Goal: Transaction & Acquisition: Purchase product/service

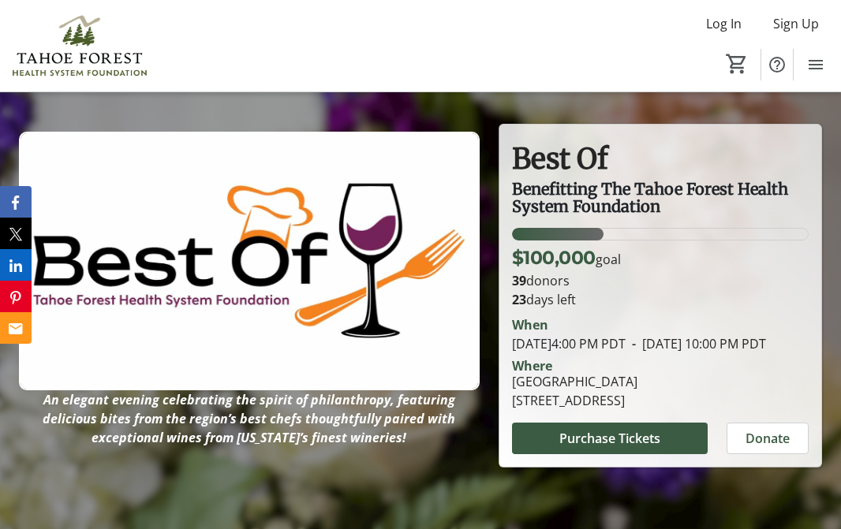
scroll to position [39, 0]
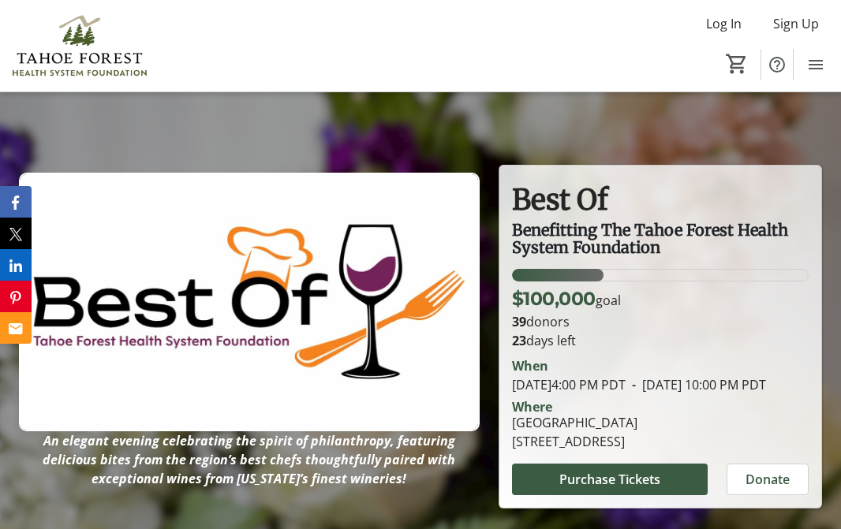
click at [151, 360] on img at bounding box center [249, 302] width 461 height 259
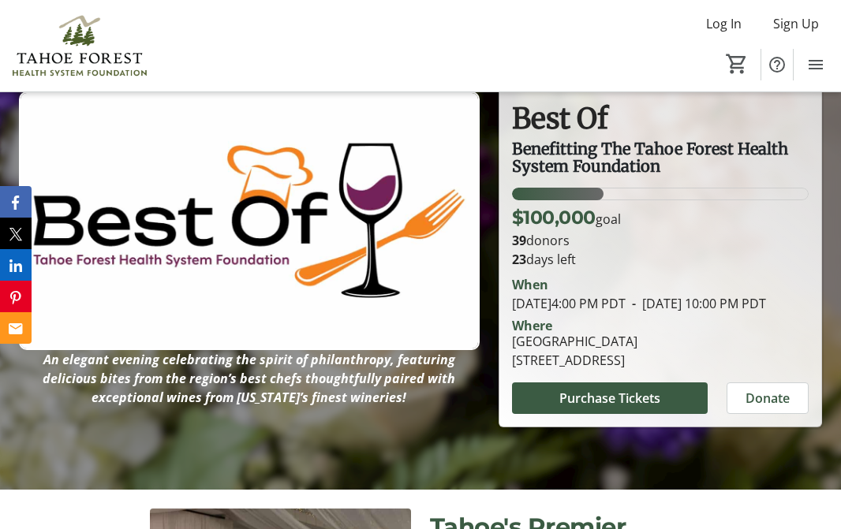
scroll to position [103, 0]
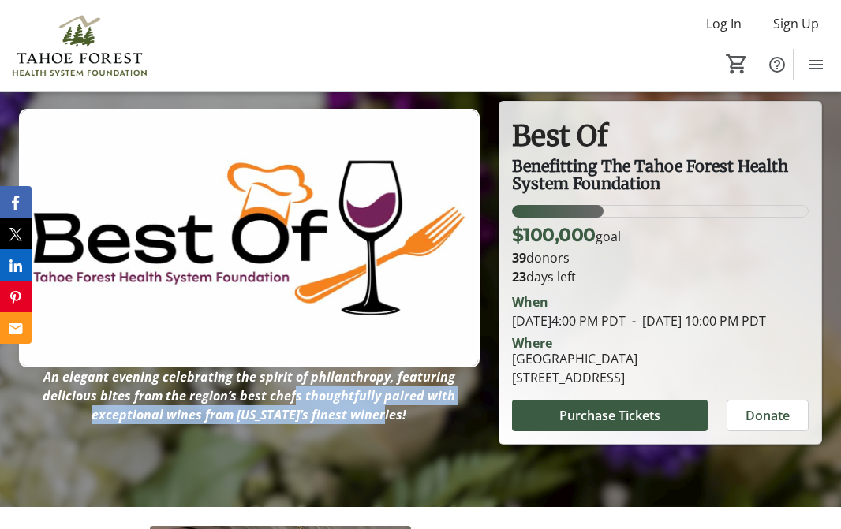
drag, startPoint x: 326, startPoint y: 416, endPoint x: 212, endPoint y: 399, distance: 114.9
click at [212, 399] on em "An elegant evening celebrating the spirit of philanthropy, featuring delicious …" at bounding box center [249, 395] width 413 height 55
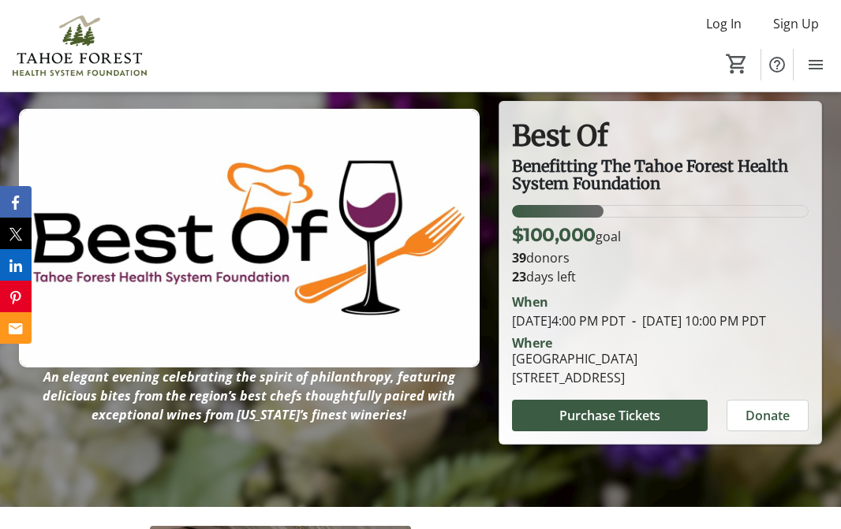
drag, startPoint x: 212, startPoint y: 399, endPoint x: 356, endPoint y: 421, distance: 145.2
click at [358, 423] on p "An elegant evening celebrating the spirit of philanthropy, featuring delicious …" at bounding box center [249, 396] width 461 height 57
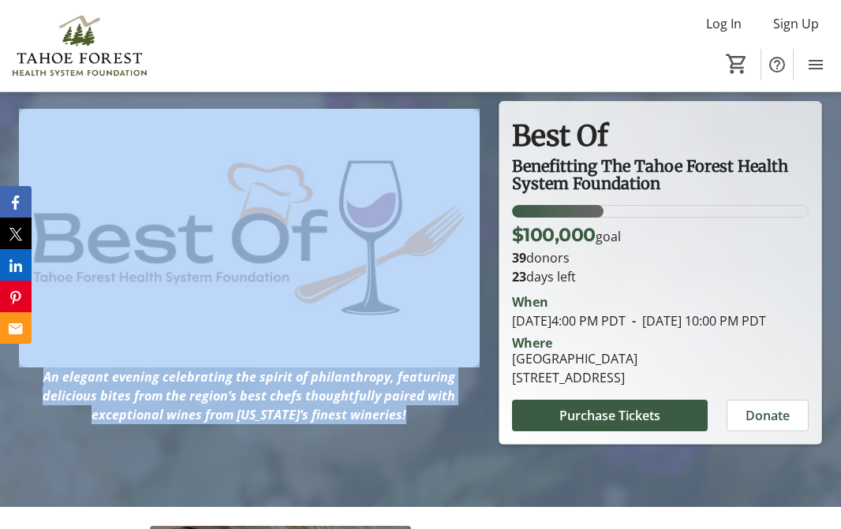
drag, startPoint x: 354, startPoint y: 418, endPoint x: 18, endPoint y: 369, distance: 339.6
click at [18, 369] on header "An elegant evening celebrating the spirit of philanthropy, featuring delicious …" at bounding box center [420, 242] width 841 height 529
drag, startPoint x: 21, startPoint y: 370, endPoint x: 213, endPoint y: 416, distance: 197.1
click at [213, 416] on em "An elegant evening celebrating the spirit of philanthropy, featuring delicious …" at bounding box center [249, 395] width 413 height 55
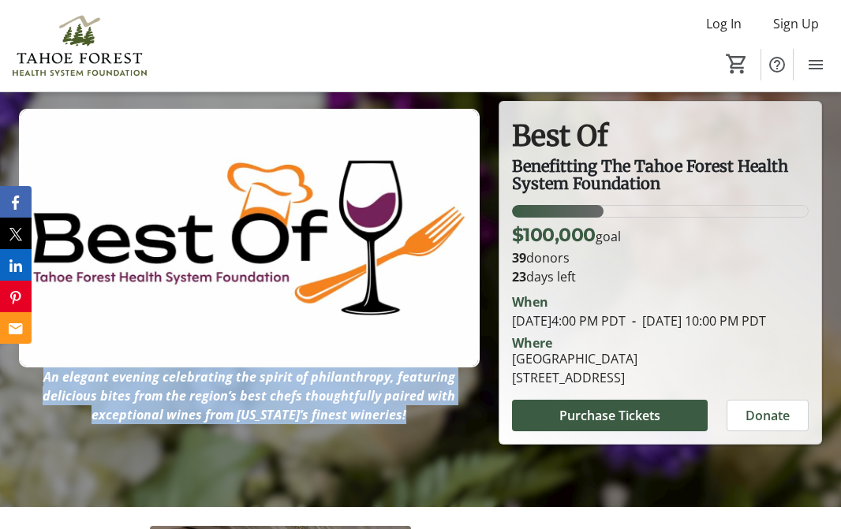
drag, startPoint x: 325, startPoint y: 415, endPoint x: 24, endPoint y: 376, distance: 303.8
click at [24, 376] on p "An elegant evening celebrating the spirit of philanthropy, featuring delicious …" at bounding box center [249, 396] width 461 height 57
drag, startPoint x: 24, startPoint y: 376, endPoint x: 66, endPoint y: 381, distance: 42.9
copy em "An elegant evening celebrating the spirit of philanthropy, featuring delicious …"
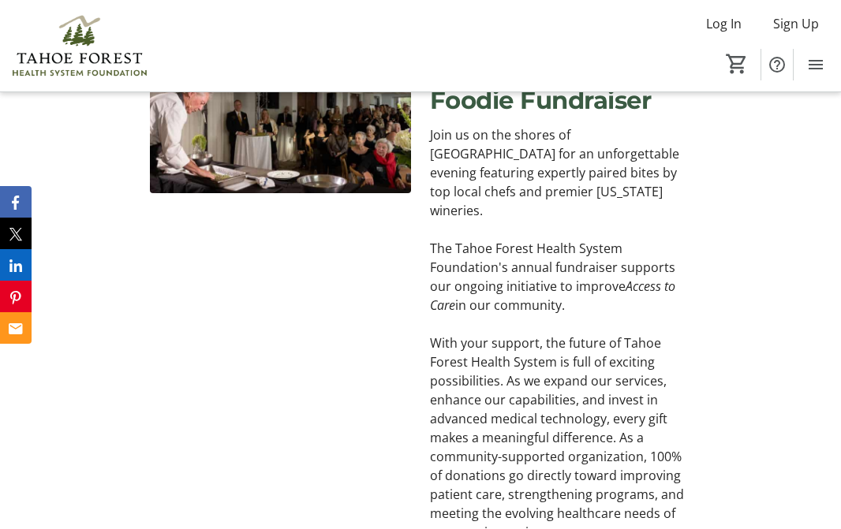
scroll to position [458, 0]
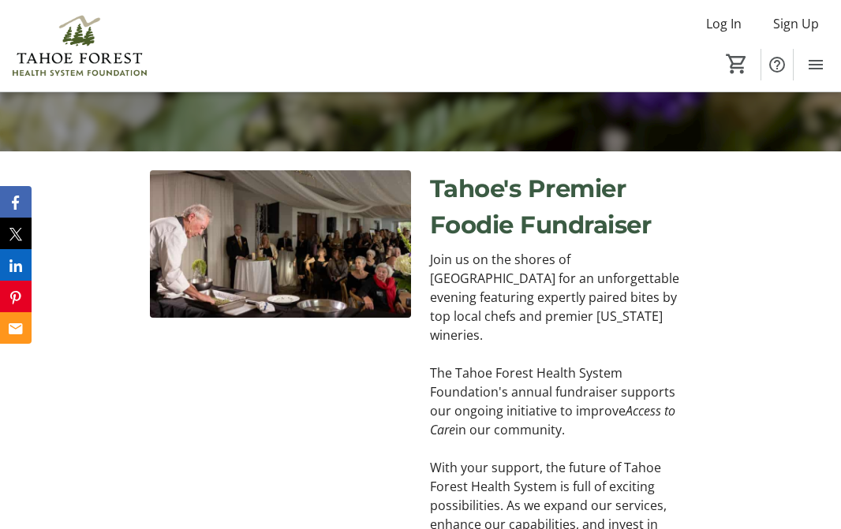
drag, startPoint x: 569, startPoint y: 416, endPoint x: 425, endPoint y: 357, distance: 156.0
click at [425, 357] on div "Join us on the shores of North Lake Tahoe for an unforgettable evening featurin…" at bounding box center [560, 458] width 280 height 416
drag, startPoint x: 426, startPoint y: 357, endPoint x: 485, endPoint y: 361, distance: 59.3
copy p "The Tahoe Forest Health System Foundation's annual fundraiser supports our ongo…"
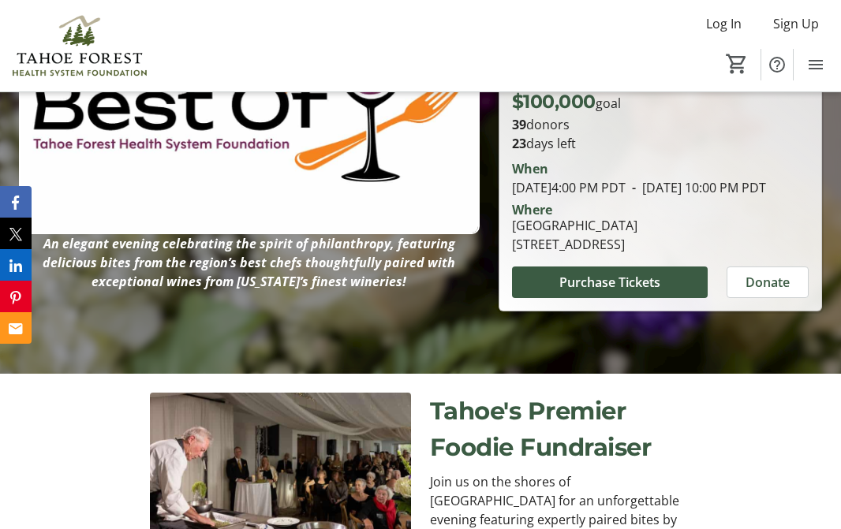
scroll to position [251, 0]
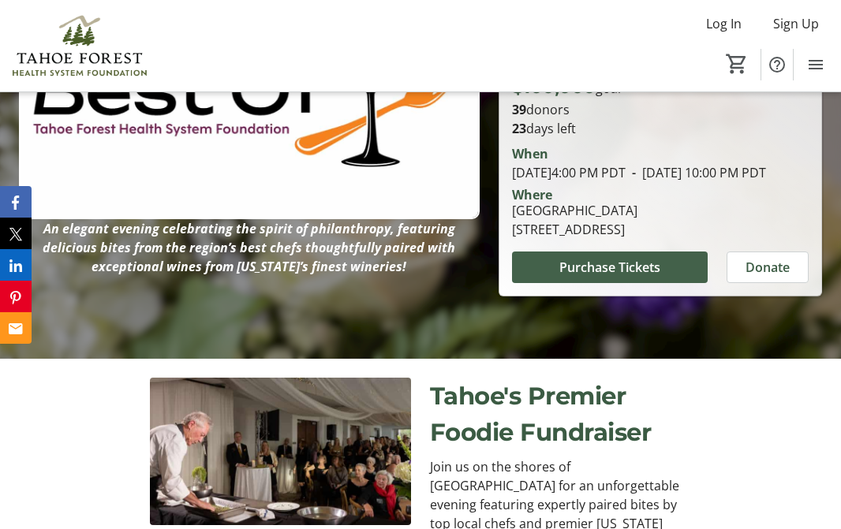
click at [570, 277] on span "Purchase Tickets" at bounding box center [609, 267] width 101 height 19
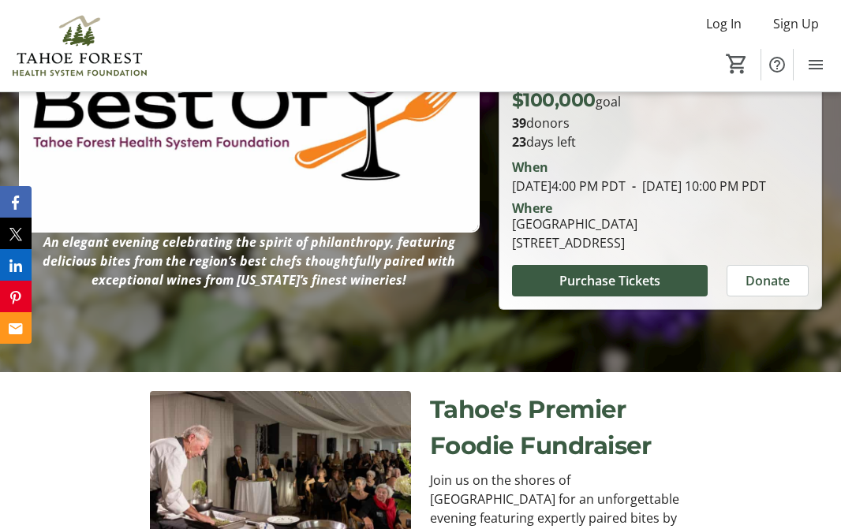
scroll to position [178, 0]
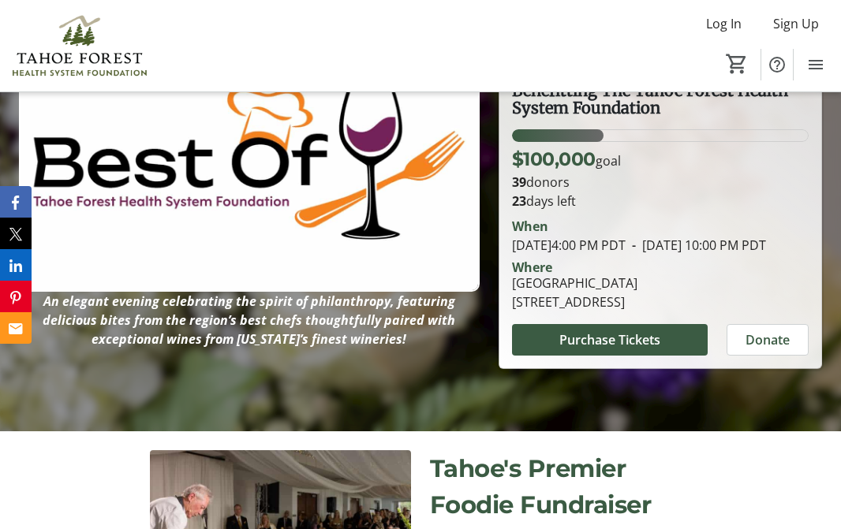
click at [598, 217] on div "When" at bounding box center [660, 226] width 297 height 19
click at [625, 250] on span "- November 1, 2025 10:00 PM PDT" at bounding box center [695, 245] width 140 height 17
click at [54, 372] on div at bounding box center [420, 166] width 841 height 529
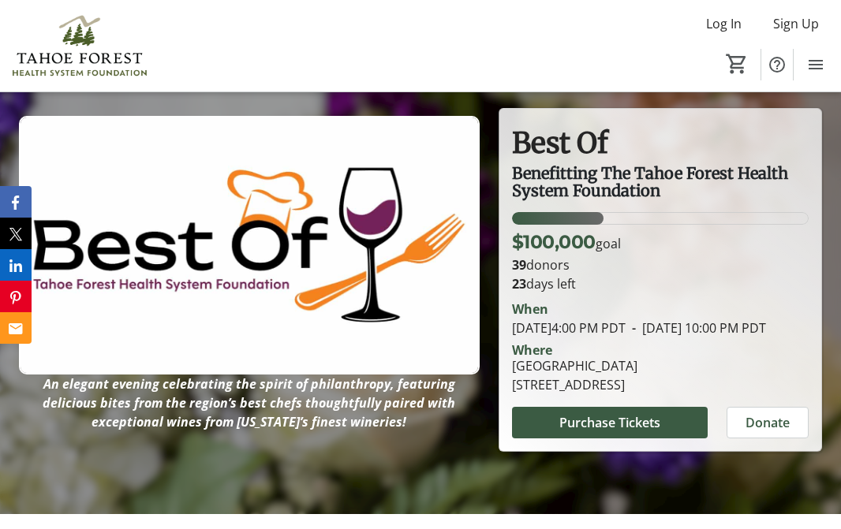
scroll to position [88, 0]
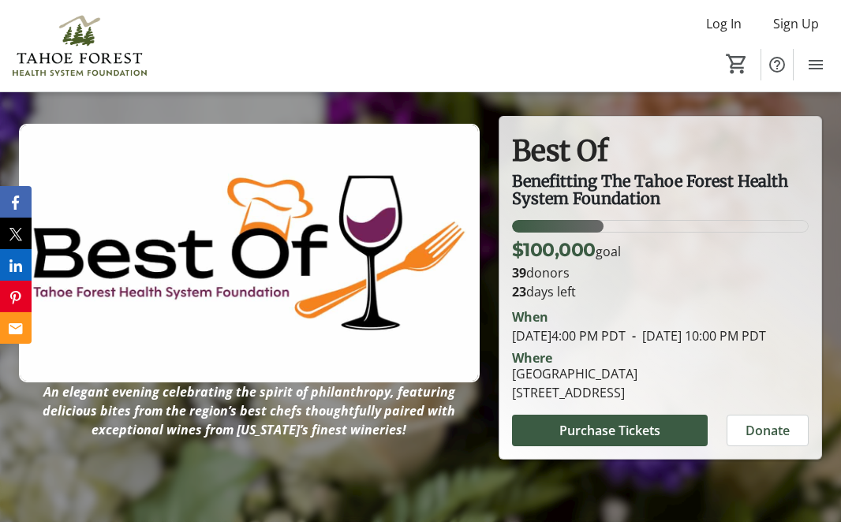
drag, startPoint x: 573, startPoint y: 413, endPoint x: 498, endPoint y: 397, distance: 76.0
click at [499, 397] on div "Best Of Benefitting The Tahoe Forest Health System Foundation Best Of Benefitti…" at bounding box center [660, 288] width 322 height 342
drag, startPoint x: 501, startPoint y: 396, endPoint x: 528, endPoint y: 394, distance: 27.7
click at [528, 394] on div "8318 North Lake Boulevard, Kings Beach, CA 96143" at bounding box center [574, 392] width 125 height 19
drag, startPoint x: 569, startPoint y: 411, endPoint x: 510, endPoint y: 396, distance: 60.3
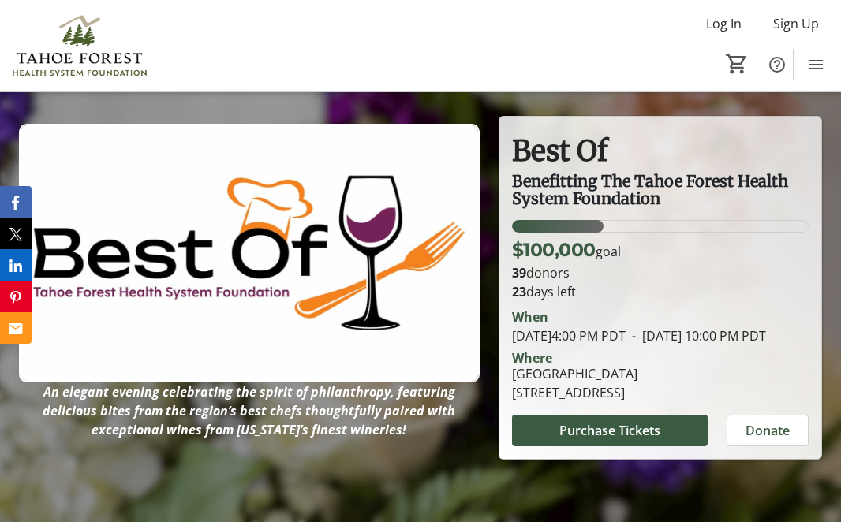
click at [510, 396] on div "North Tahoe Event Center 8318 North Lake Boulevard, Kings Beach, CA 96143" at bounding box center [574, 383] width 144 height 38
drag, startPoint x: 510, startPoint y: 396, endPoint x: 531, endPoint y: 395, distance: 20.5
copy div "8318 North Lake Boulevard, Kings Beach, CA 96143"
click at [212, 439] on em "An elegant evening celebrating the spirit of philanthropy, featuring delicious …" at bounding box center [249, 410] width 413 height 55
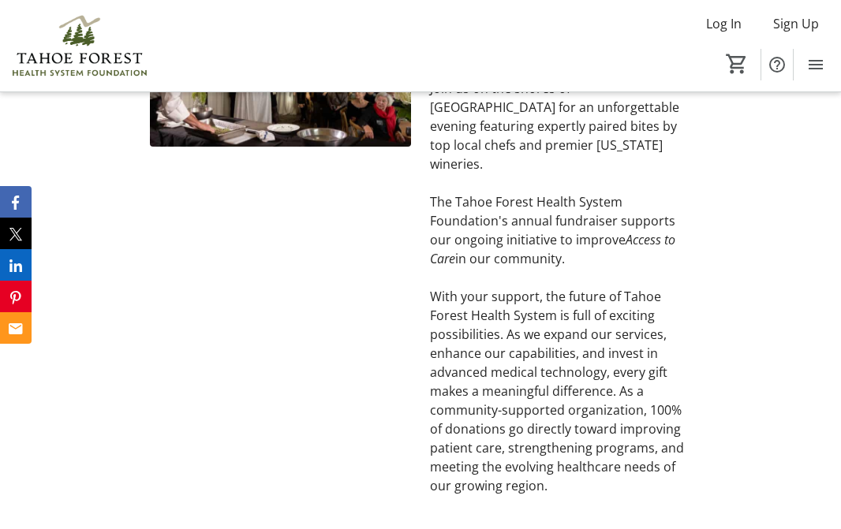
scroll to position [645, 0]
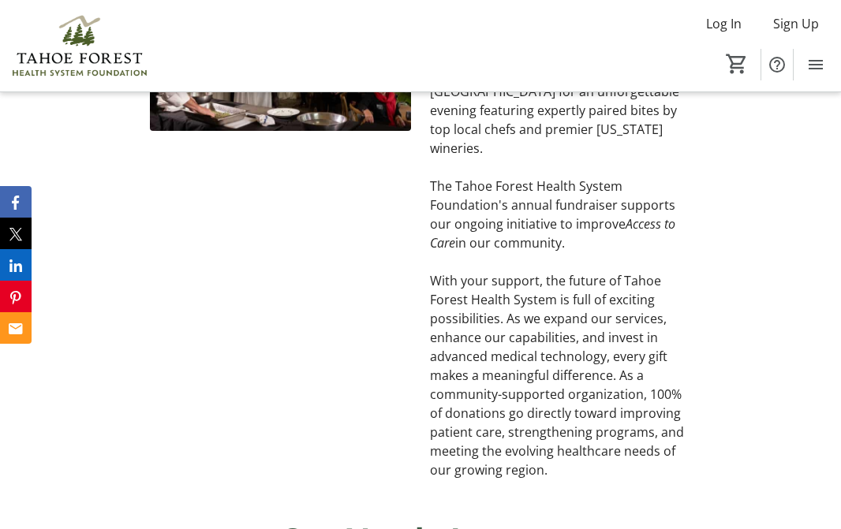
drag, startPoint x: 547, startPoint y: 222, endPoint x: 431, endPoint y: 169, distance: 127.8
click at [431, 177] on p "The Tahoe Forest Health System Foundation's annual fundraiser supports our ongo…" at bounding box center [560, 215] width 261 height 76
drag, startPoint x: 431, startPoint y: 169, endPoint x: 481, endPoint y: 178, distance: 50.6
copy p "The Tahoe Forest Health System Foundation's annual fundraiser supports our ongo…"
click at [454, 349] on p "With your support, the future of Tahoe Forest Health System is full of exciting…" at bounding box center [560, 375] width 261 height 208
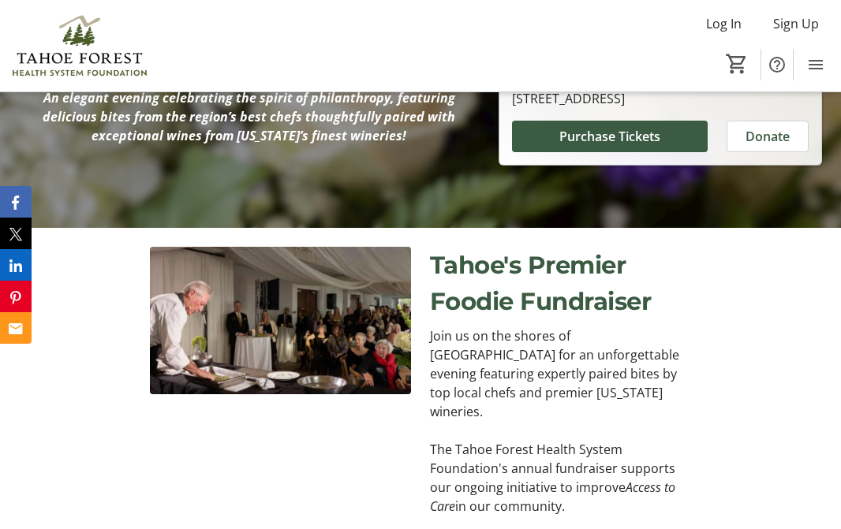
scroll to position [387, 0]
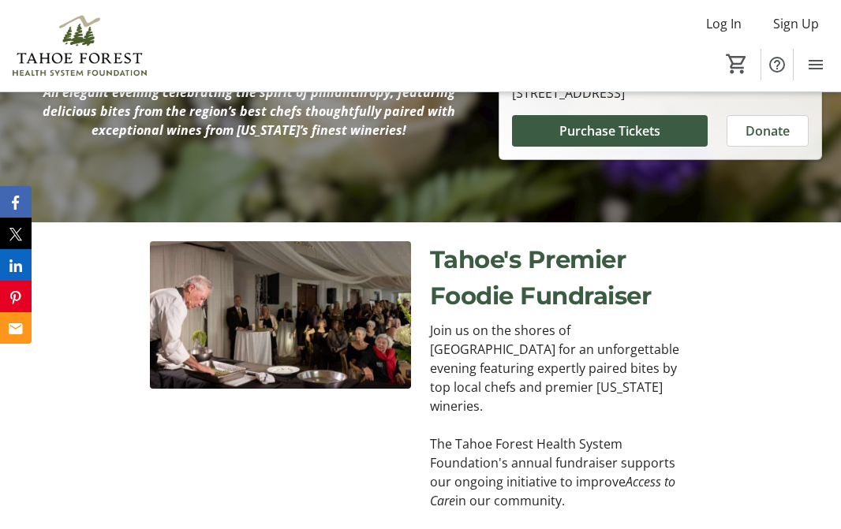
click at [296, 398] on div at bounding box center [280, 488] width 261 height 495
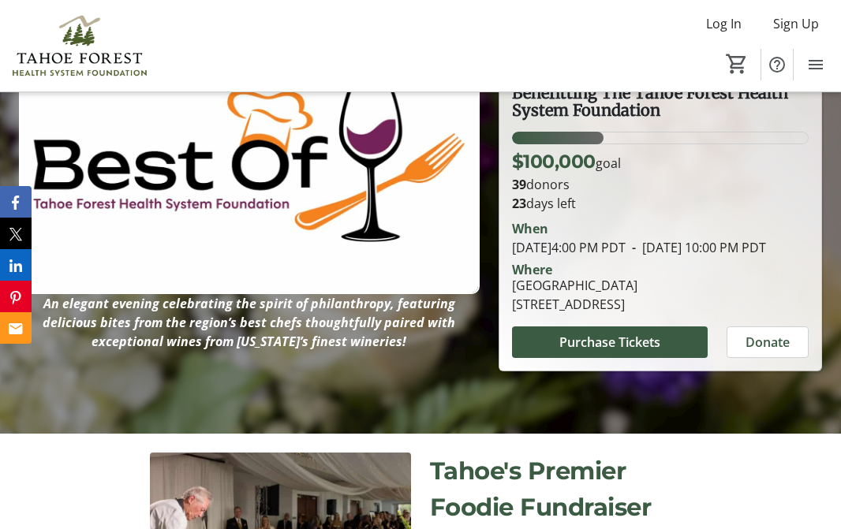
scroll to position [192, 0]
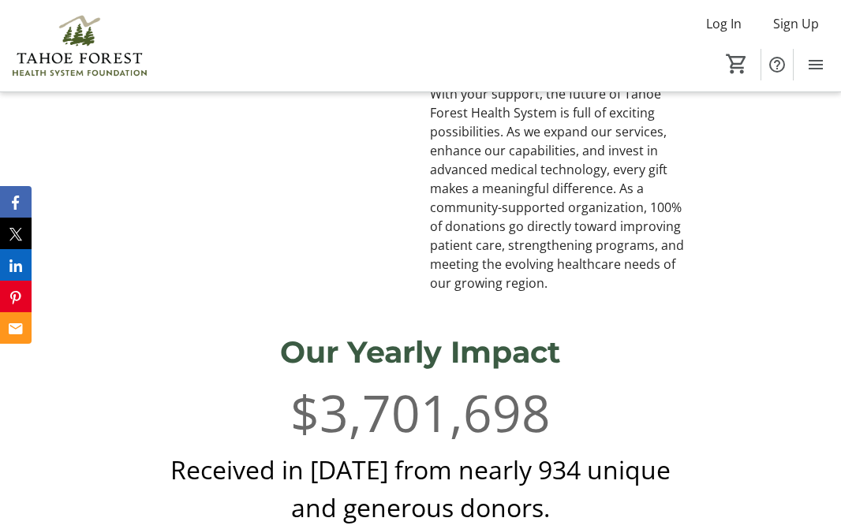
scroll to position [849, 0]
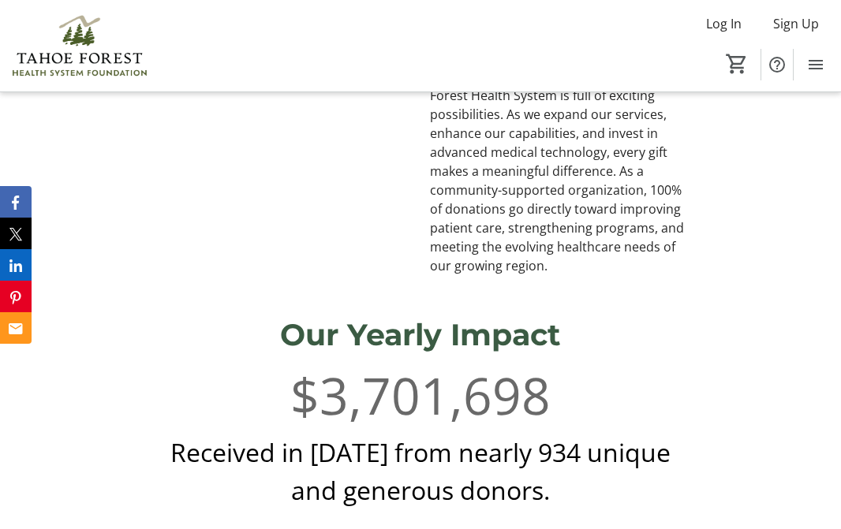
click at [262, 313] on div "Our Yearly Impact" at bounding box center [420, 335] width 523 height 45
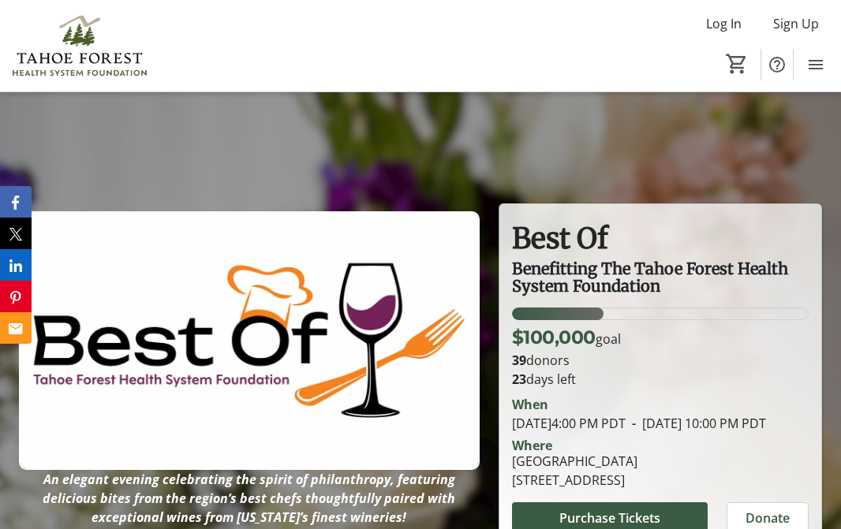
click at [315, 195] on div at bounding box center [420, 344] width 841 height 529
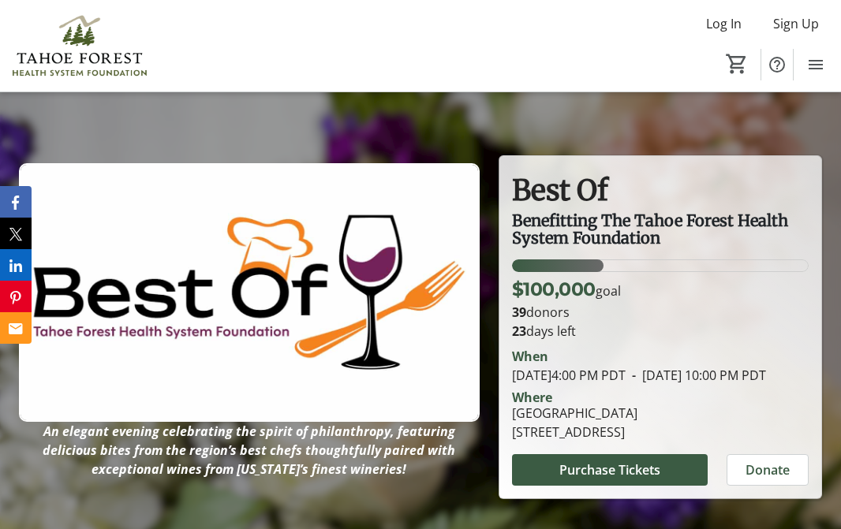
scroll to position [64, 0]
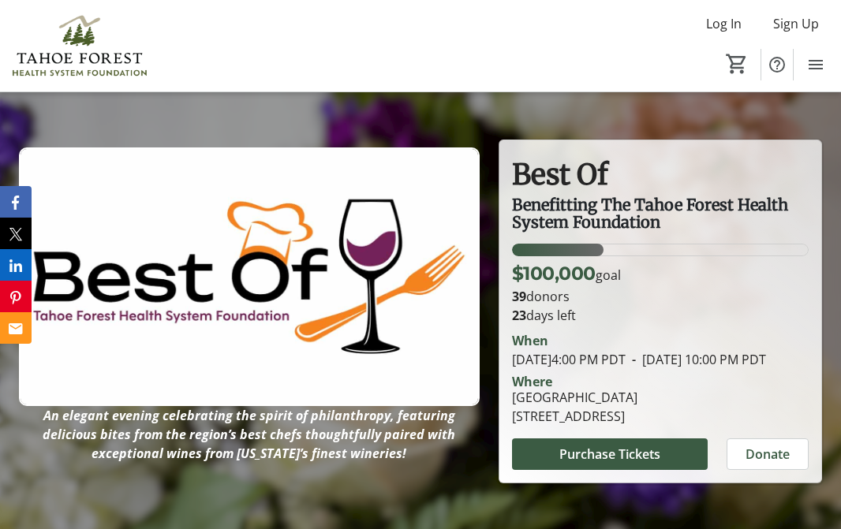
click at [249, 316] on img at bounding box center [249, 276] width 461 height 259
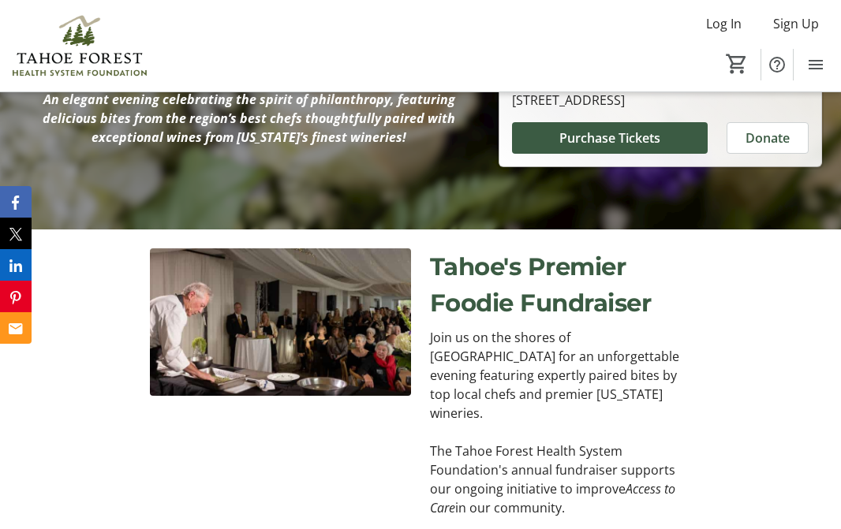
scroll to position [494, 0]
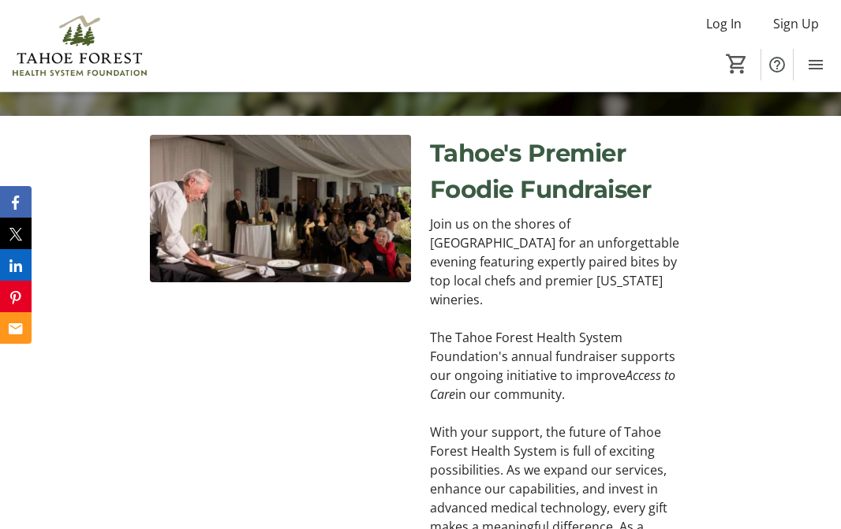
click at [319, 440] on div at bounding box center [280, 382] width 261 height 495
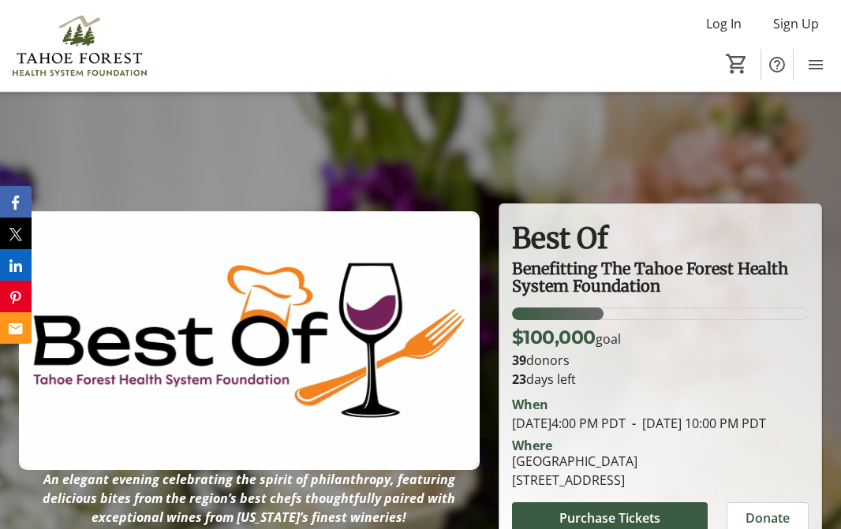
scroll to position [52, 0]
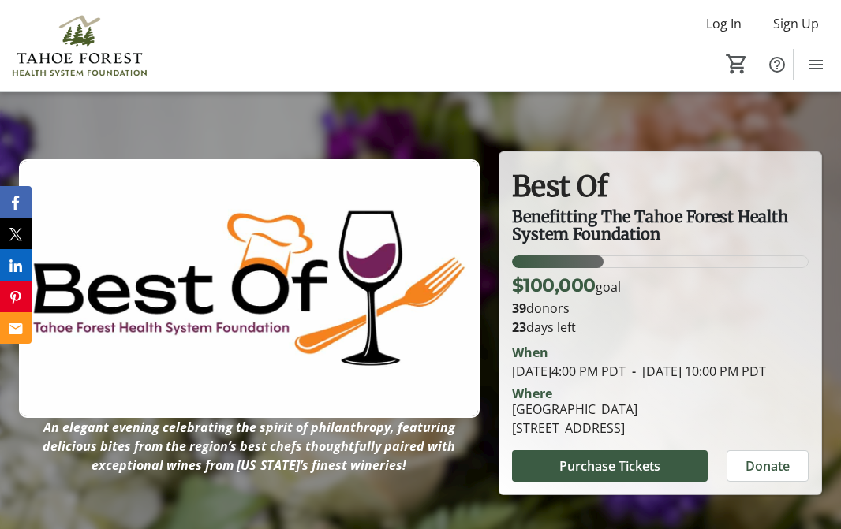
click at [379, 381] on img at bounding box center [249, 288] width 461 height 259
click at [426, 359] on img at bounding box center [249, 288] width 461 height 259
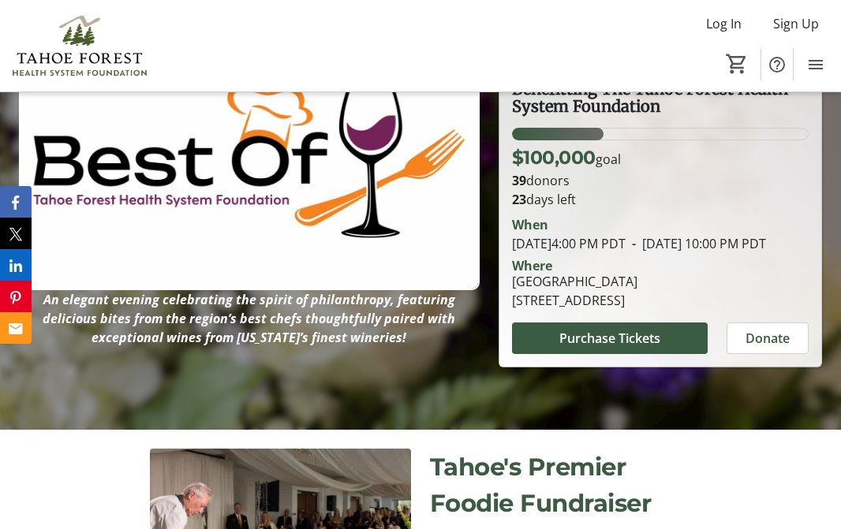
scroll to position [227, 0]
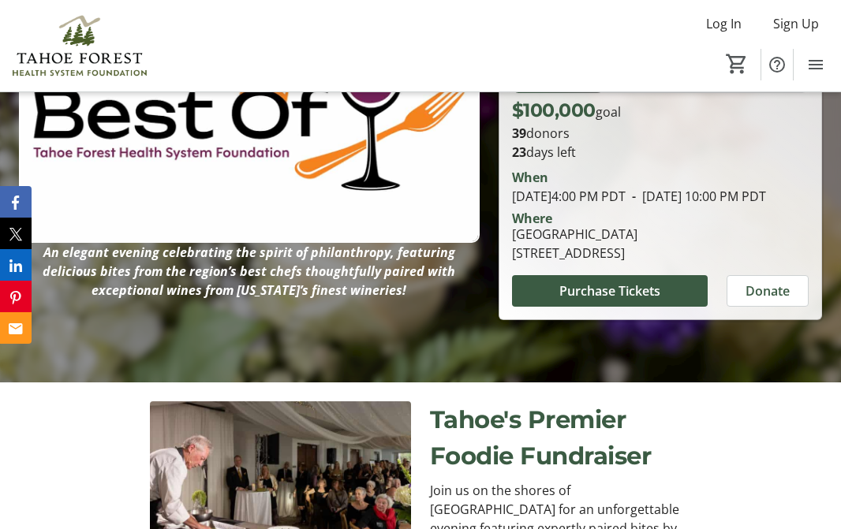
click at [339, 319] on div at bounding box center [420, 117] width 841 height 529
click at [582, 310] on span at bounding box center [610, 291] width 196 height 38
